Goal: Transaction & Acquisition: Purchase product/service

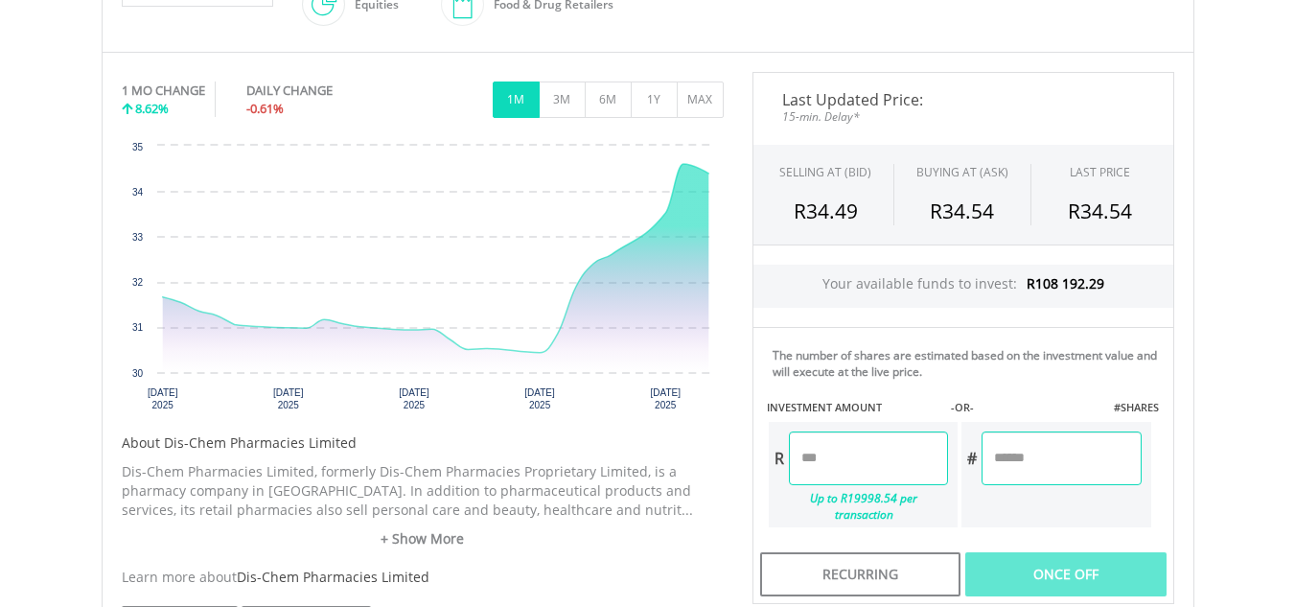
scroll to position [663, 0]
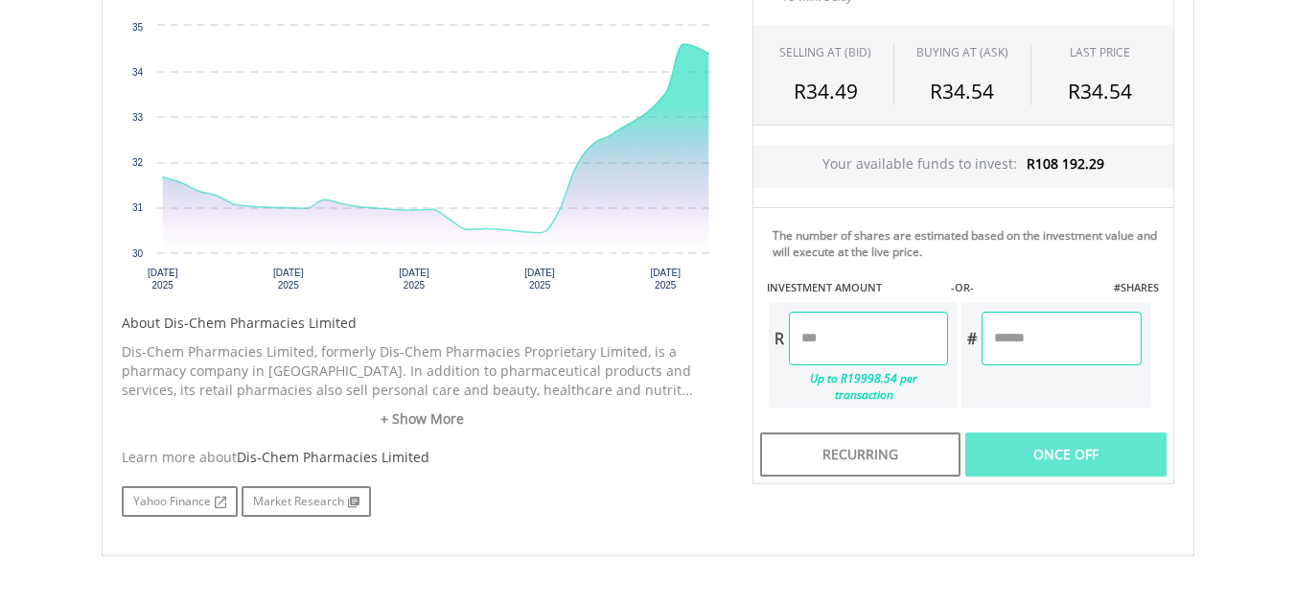
click at [856, 326] on input "number" at bounding box center [868, 338] width 159 height 54
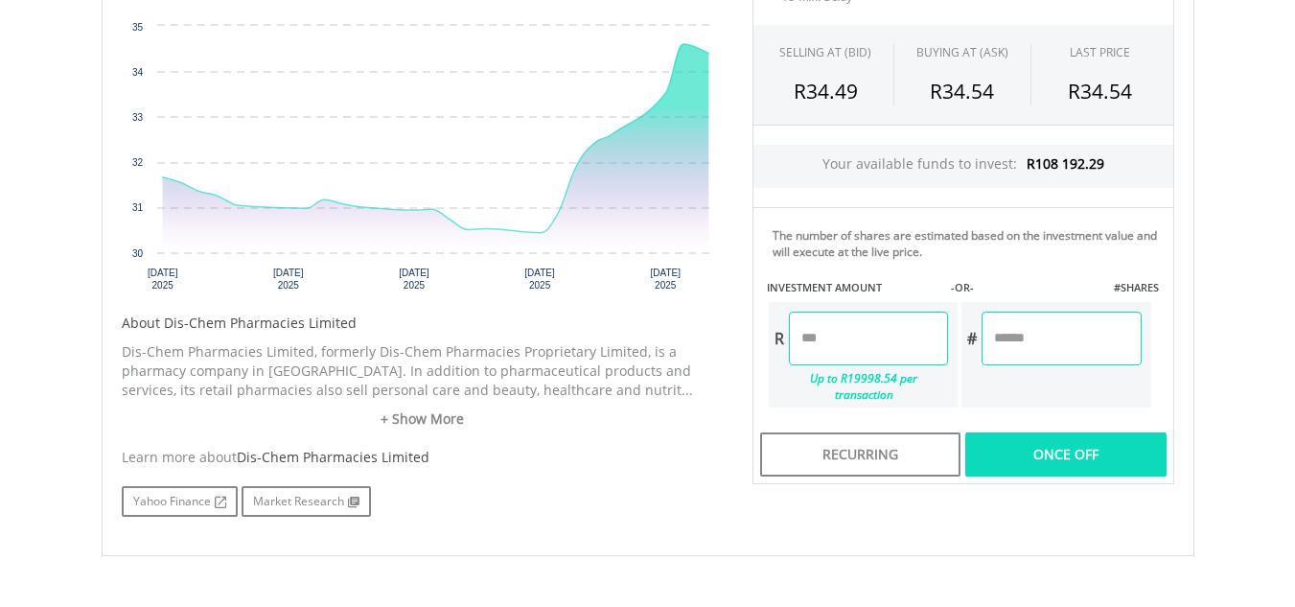
type input "********"
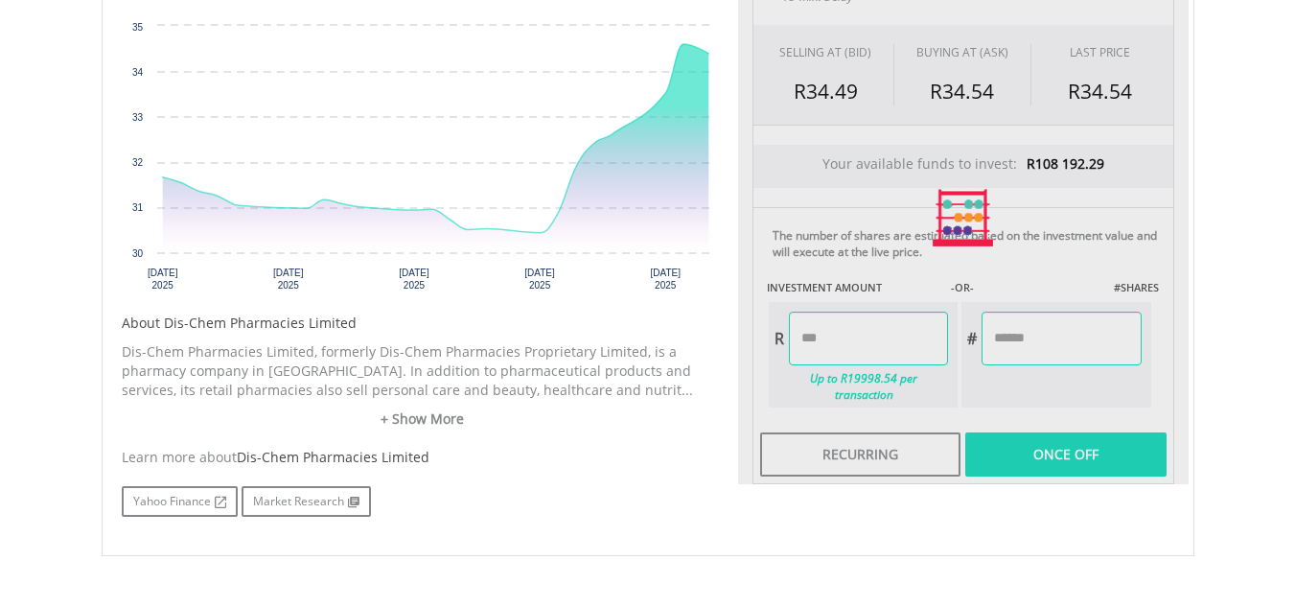
click at [1020, 441] on div "Last Updated Price: 15-min. Delay* SELLING AT (BID) BUYING AT (ASK) LAST PRICE …" at bounding box center [963, 218] width 450 height 532
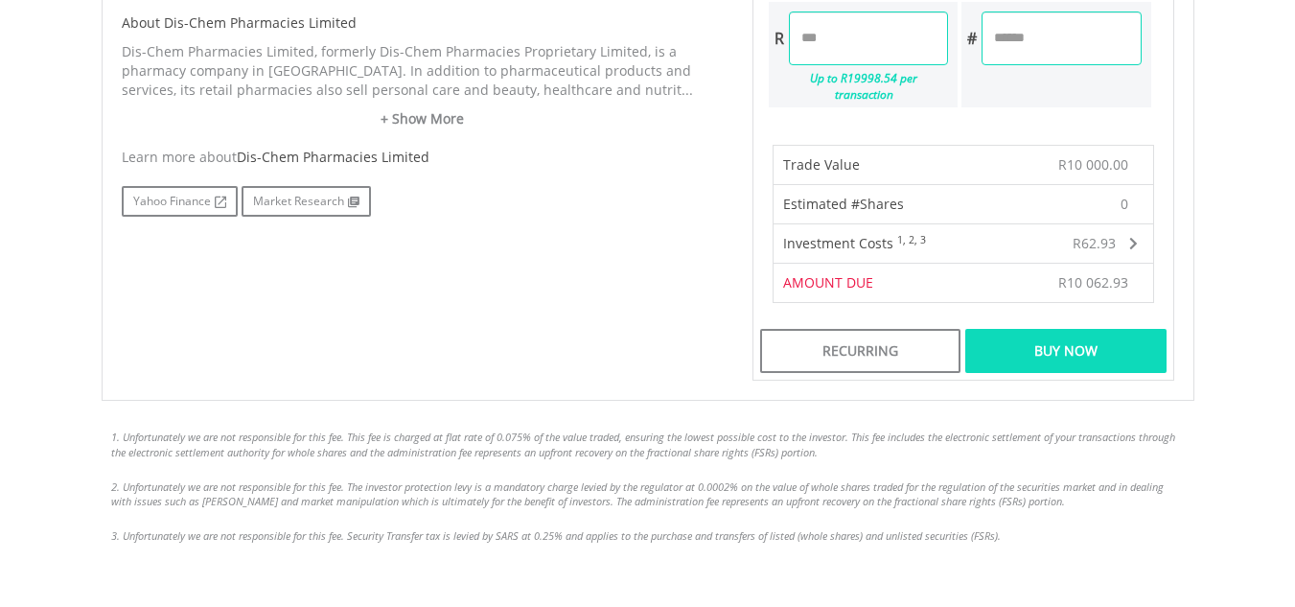
scroll to position [973, 0]
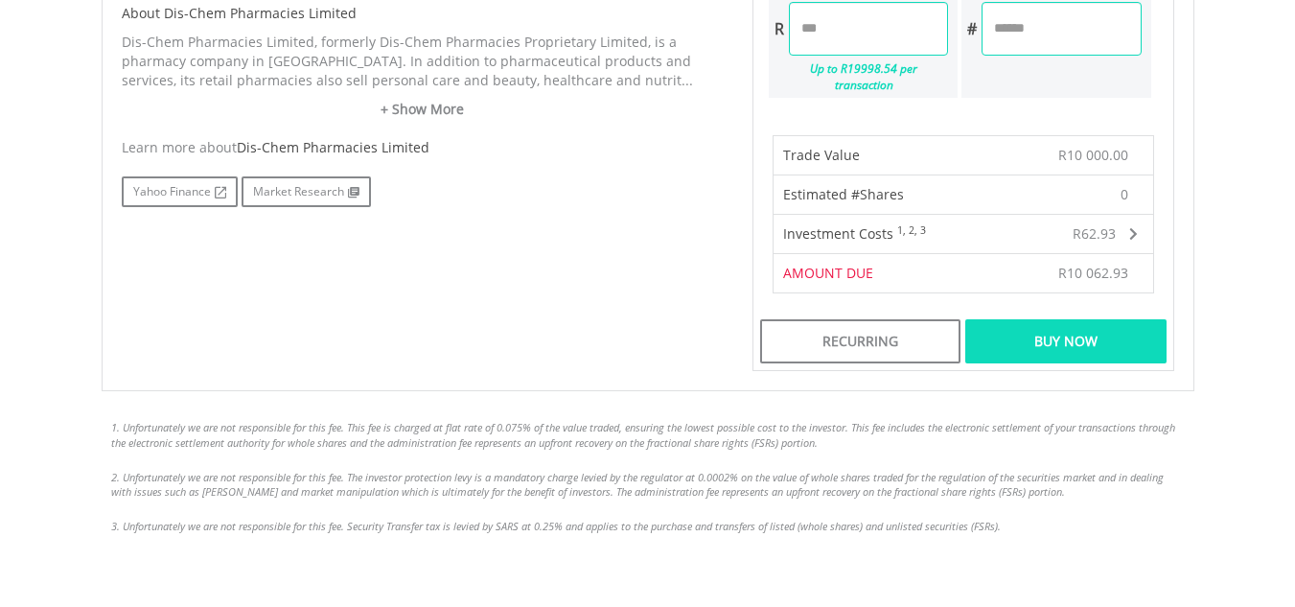
click at [1105, 326] on div "Buy Now" at bounding box center [1065, 341] width 200 height 44
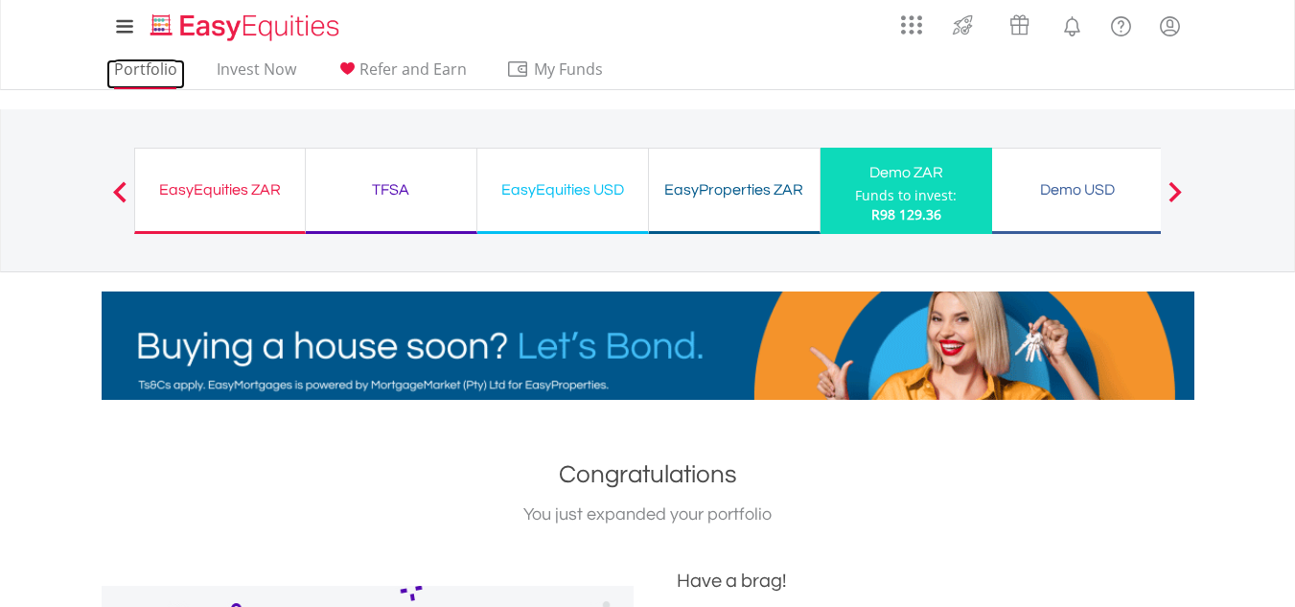
click at [141, 66] on link "Portfolio" at bounding box center [145, 74] width 79 height 30
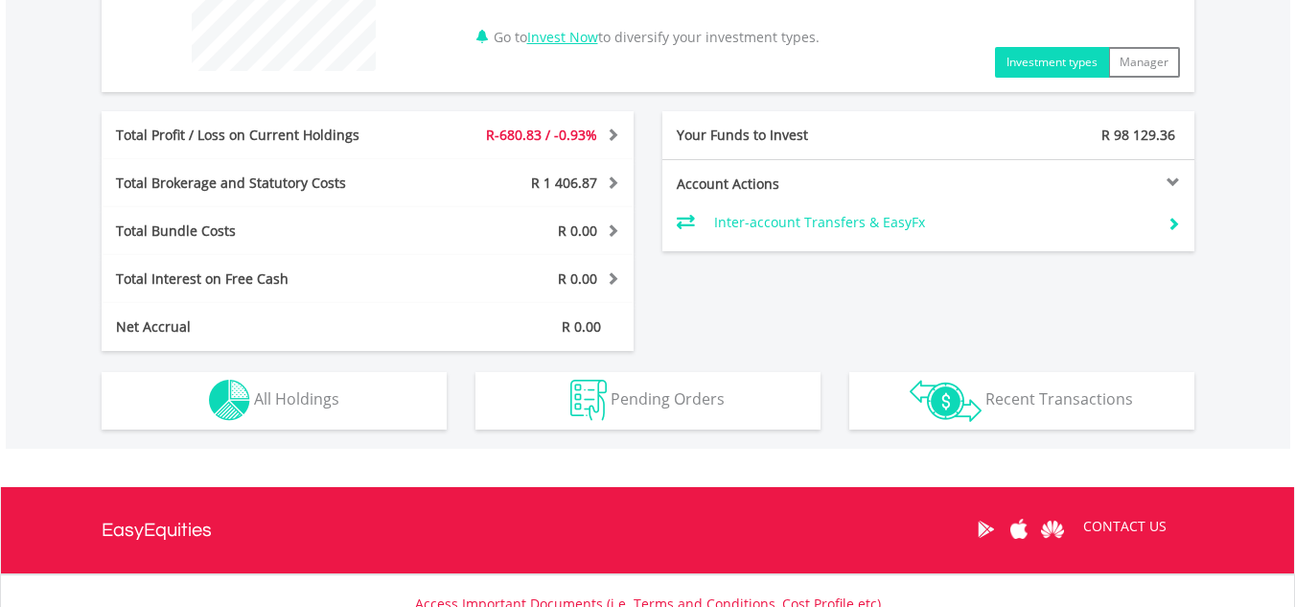
scroll to position [860, 0]
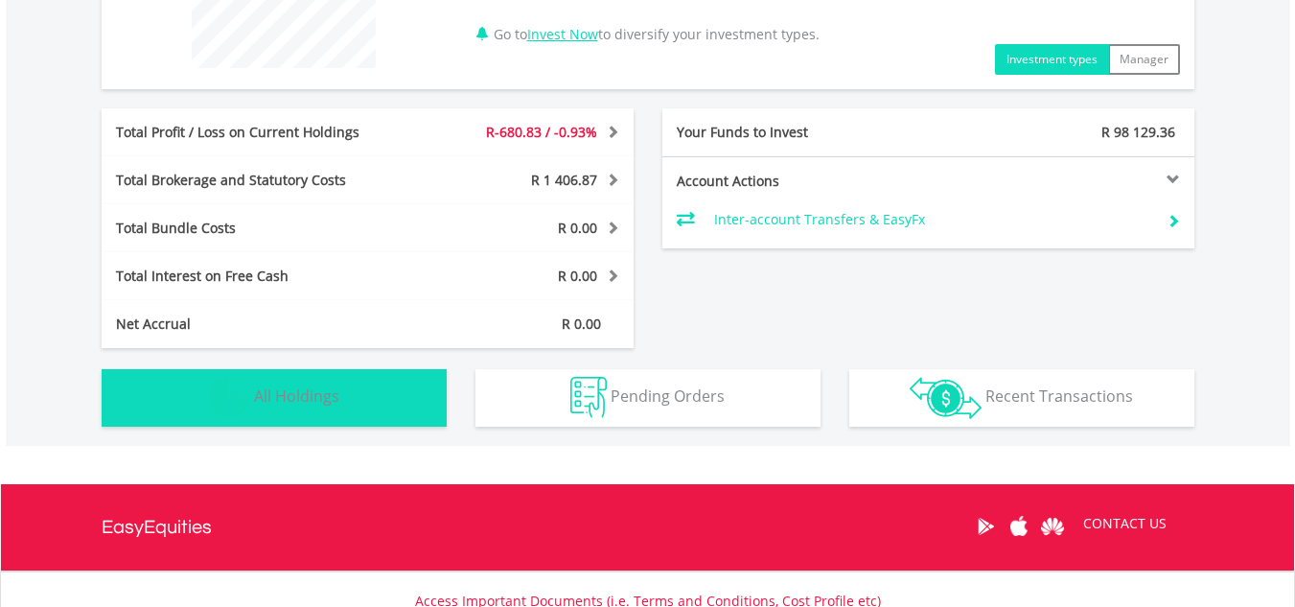
click at [336, 399] on span "All Holdings" at bounding box center [296, 395] width 85 height 21
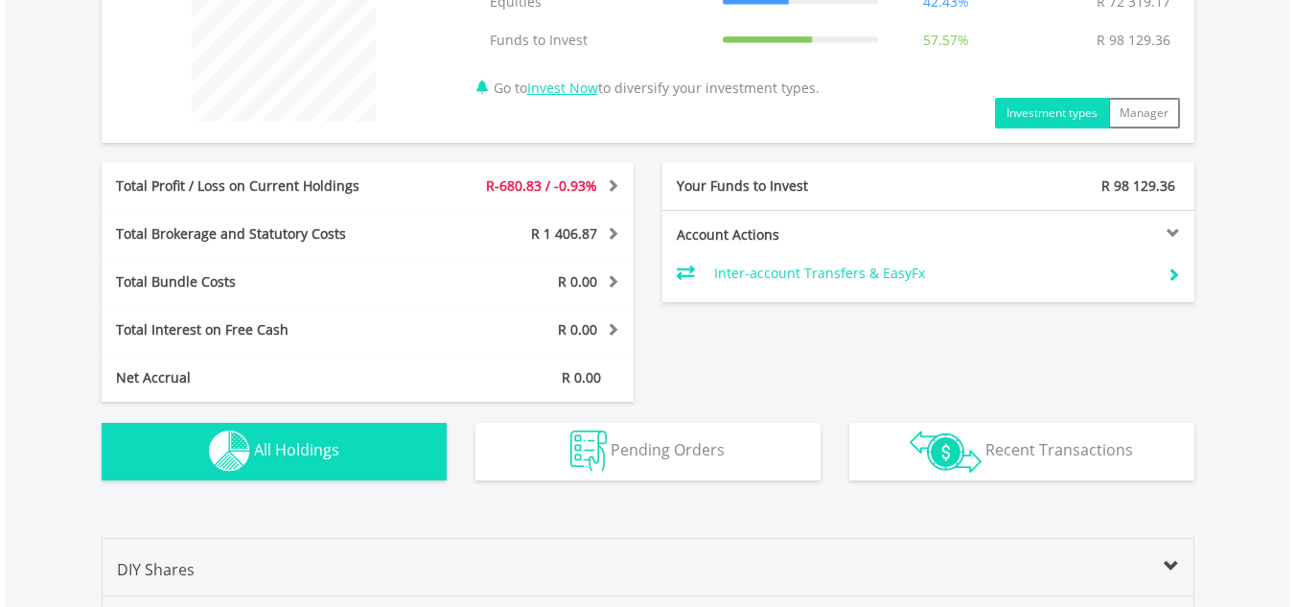
scroll to position [0, 0]
